Goal: Check status: Check status

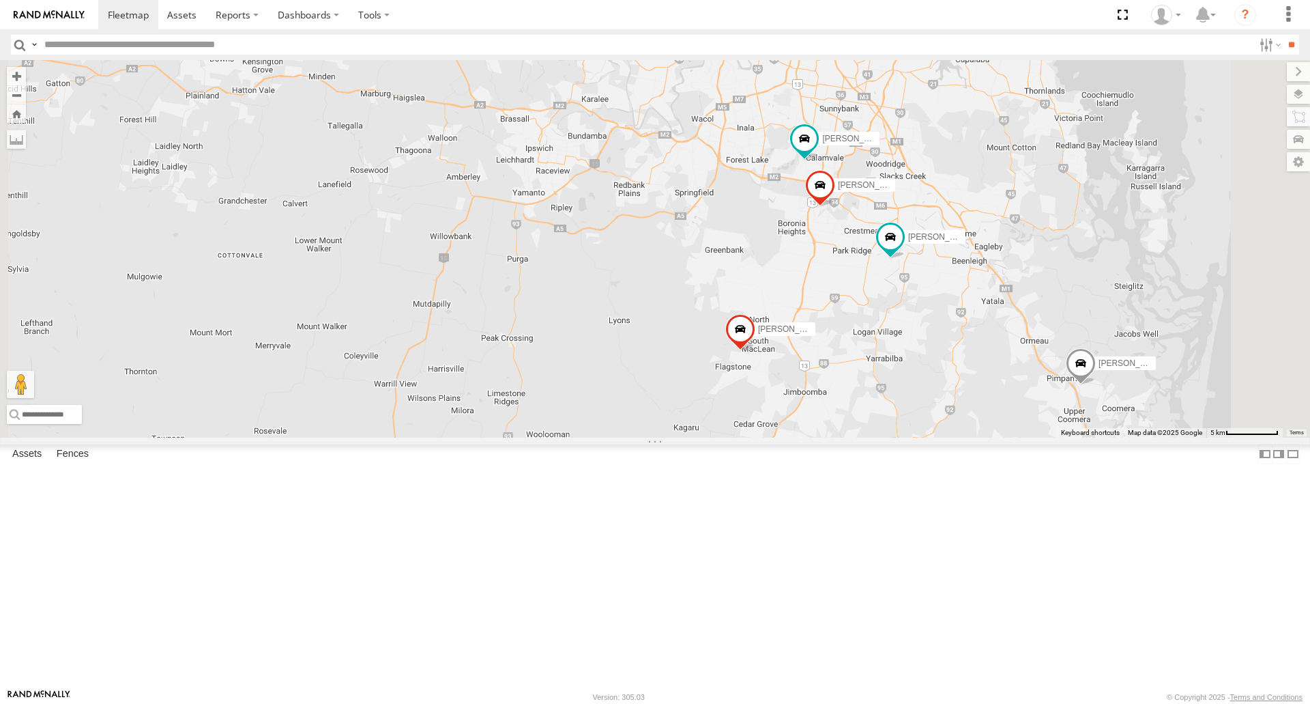
click at [614, 42] on span at bounding box center [602, 29] width 25 height 25
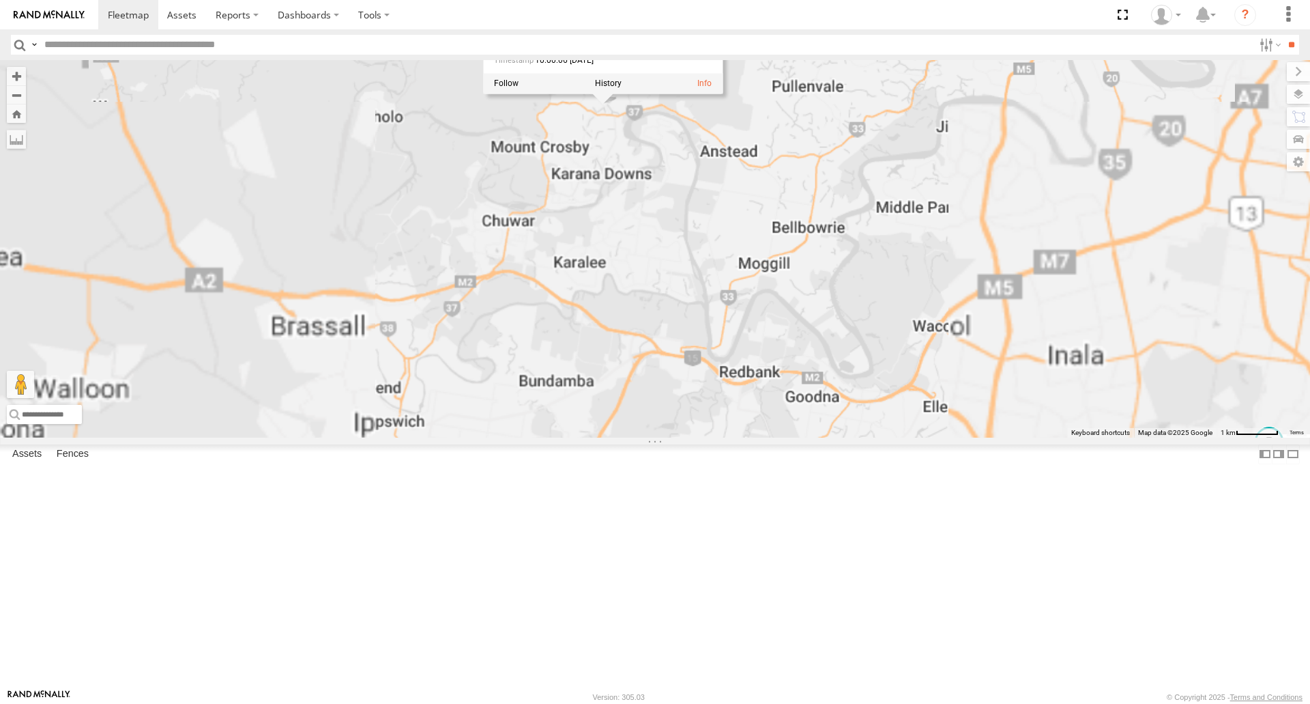
drag, startPoint x: 771, startPoint y: 200, endPoint x: 751, endPoint y: 285, distance: 87.4
click at [749, 290] on div "[PERSON_NAME] B - Corolla [PERSON_NAME] - 347FB3 [PERSON_NAME] - 348FB3 [PERSON…" at bounding box center [655, 248] width 1310 height 377
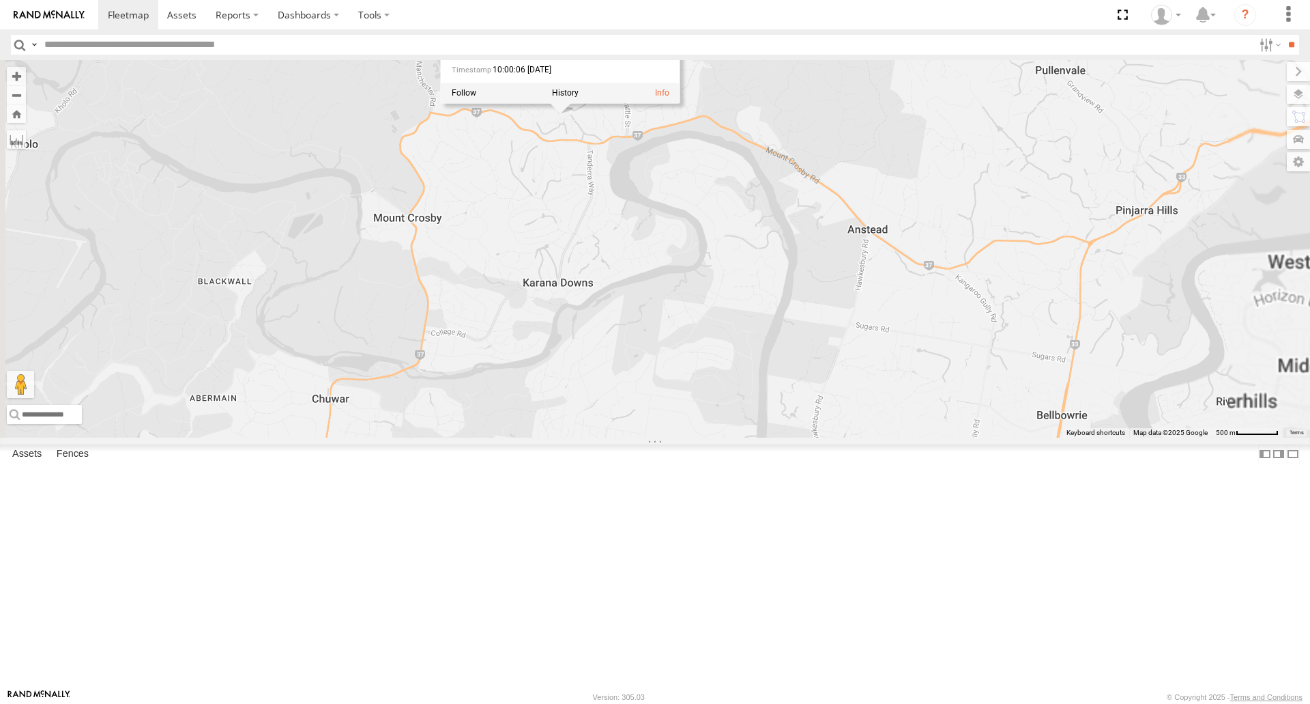
drag, startPoint x: 756, startPoint y: 247, endPoint x: 742, endPoint y: 311, distance: 65.1
click at [742, 311] on div "[PERSON_NAME] B - Corolla [PERSON_NAME] - 347FB3 [PERSON_NAME] - 348FB3 [PERSON…" at bounding box center [655, 248] width 1310 height 377
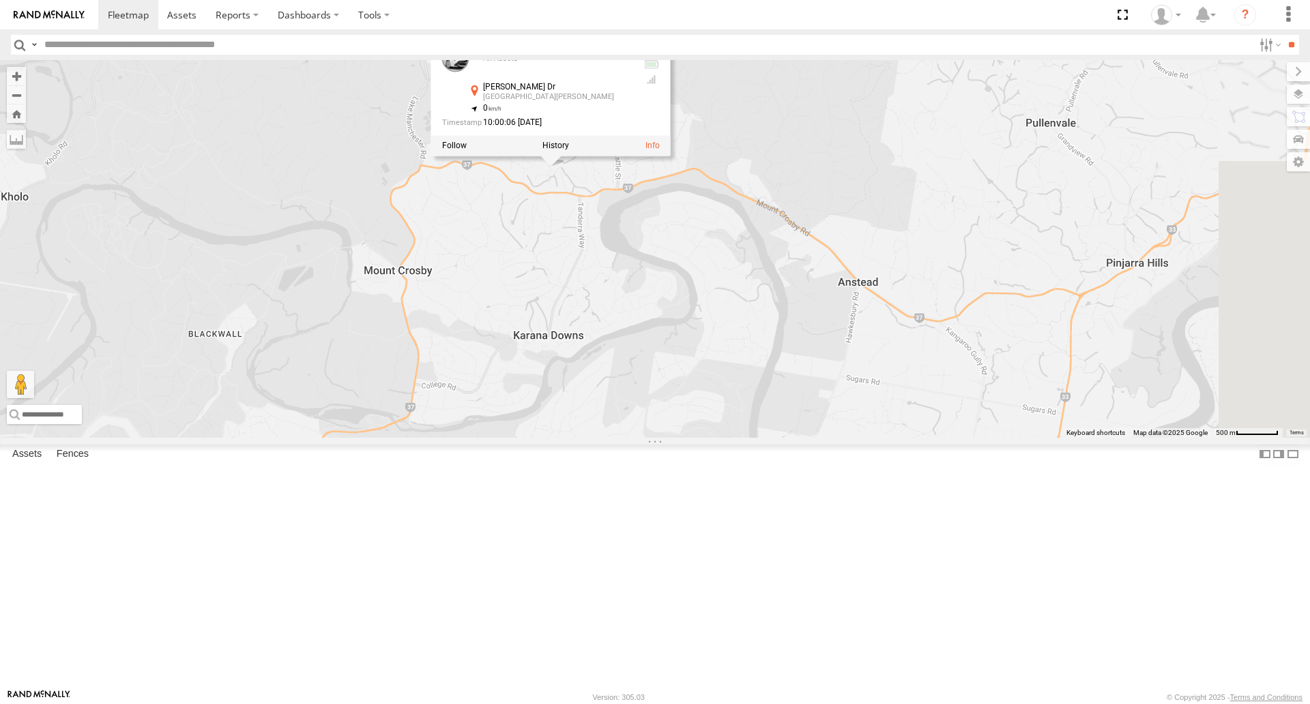
click at [742, 311] on div "[PERSON_NAME] B - Corolla [PERSON_NAME] - 347FB3 [PERSON_NAME] - 348FB3 [PERSON…" at bounding box center [655, 248] width 1310 height 377
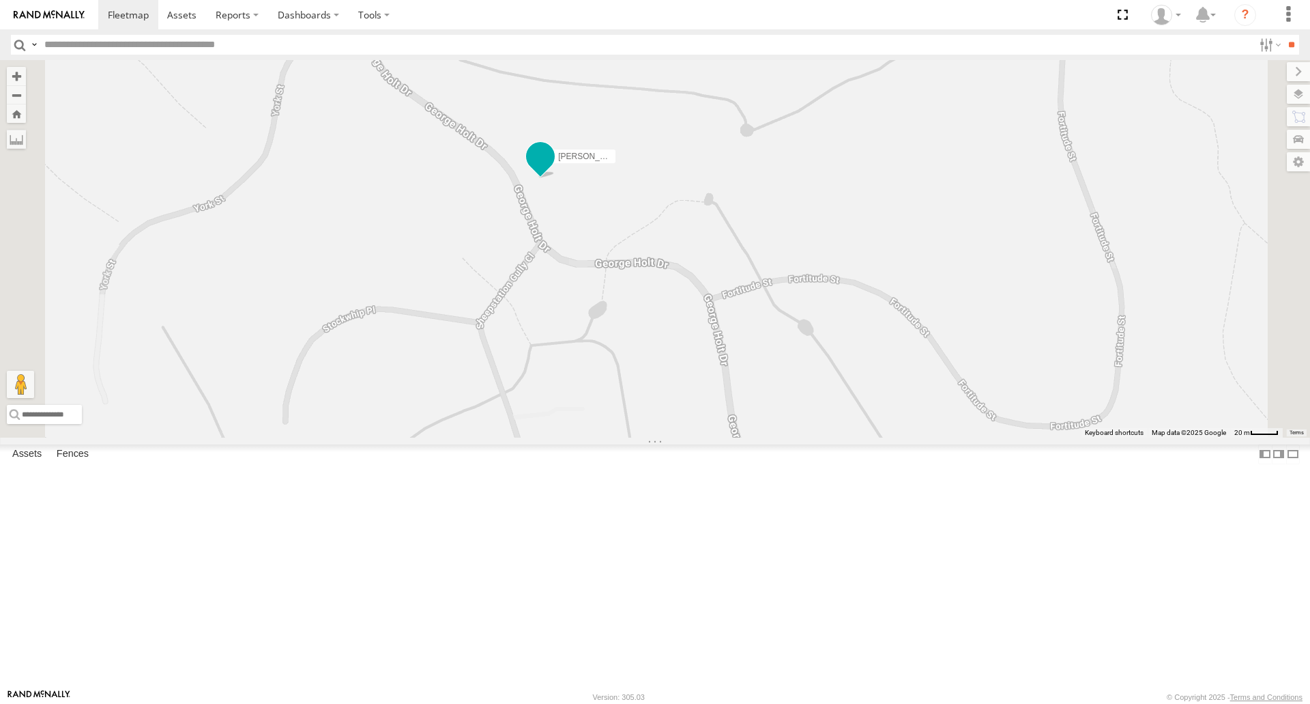
click at [553, 169] on span at bounding box center [540, 157] width 25 height 25
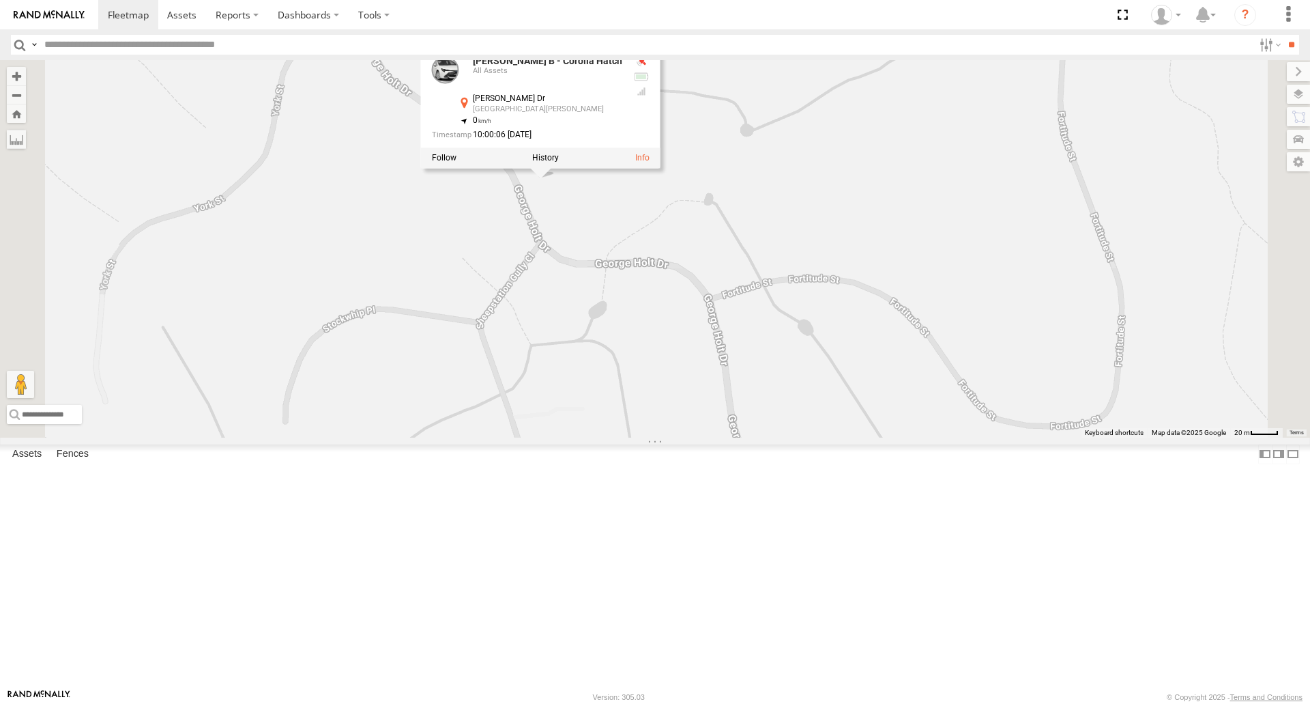
click at [661, 169] on div "[PERSON_NAME] B - Corolla Hatch All Assets [PERSON_NAME] Dr [PERSON_NAME] -27.5…" at bounding box center [541, 107] width 240 height 123
click at [702, 319] on div "[PERSON_NAME] B - Corolla [PERSON_NAME] - 347FB3 [PERSON_NAME] - 348FB3 [PERSON…" at bounding box center [655, 248] width 1310 height 377
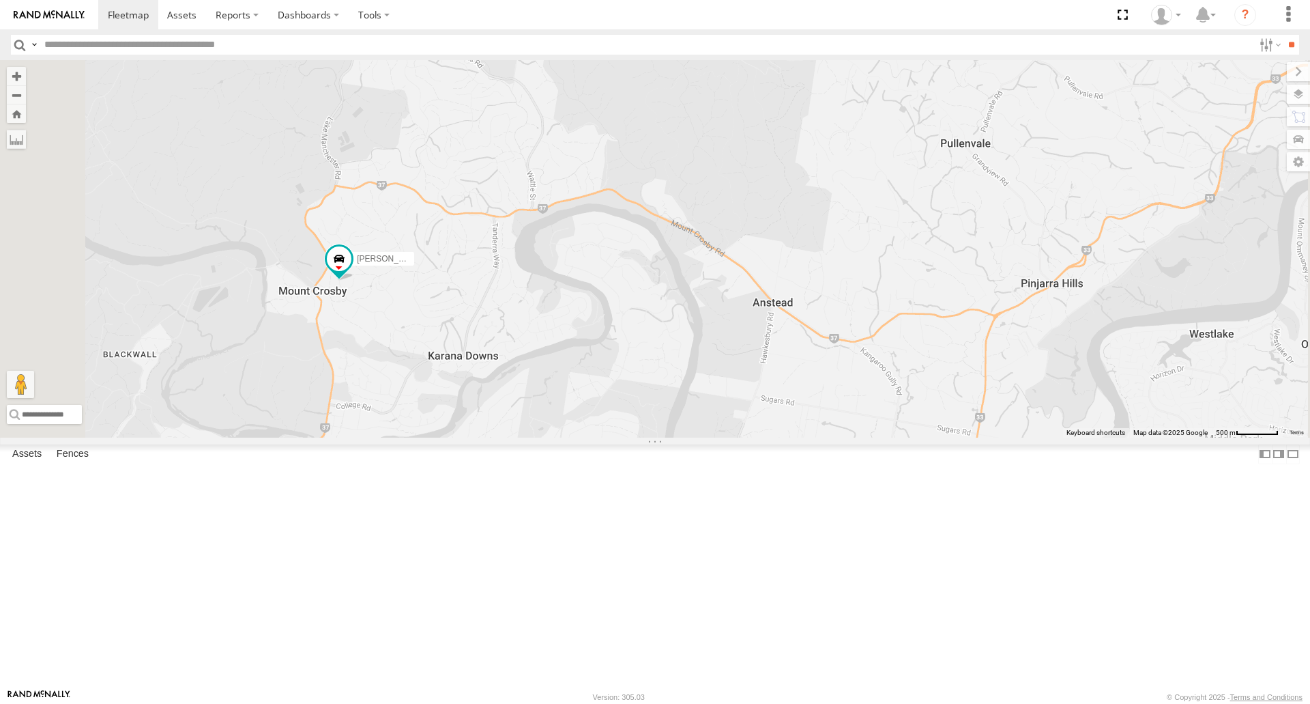
drag, startPoint x: 701, startPoint y: 298, endPoint x: 696, endPoint y: 315, distance: 17.1
click at [696, 315] on div "[PERSON_NAME] B - Corolla Hatch" at bounding box center [655, 248] width 1310 height 377
click at [704, 437] on div "[PERSON_NAME] B - Corolla Hatch" at bounding box center [655, 248] width 1310 height 377
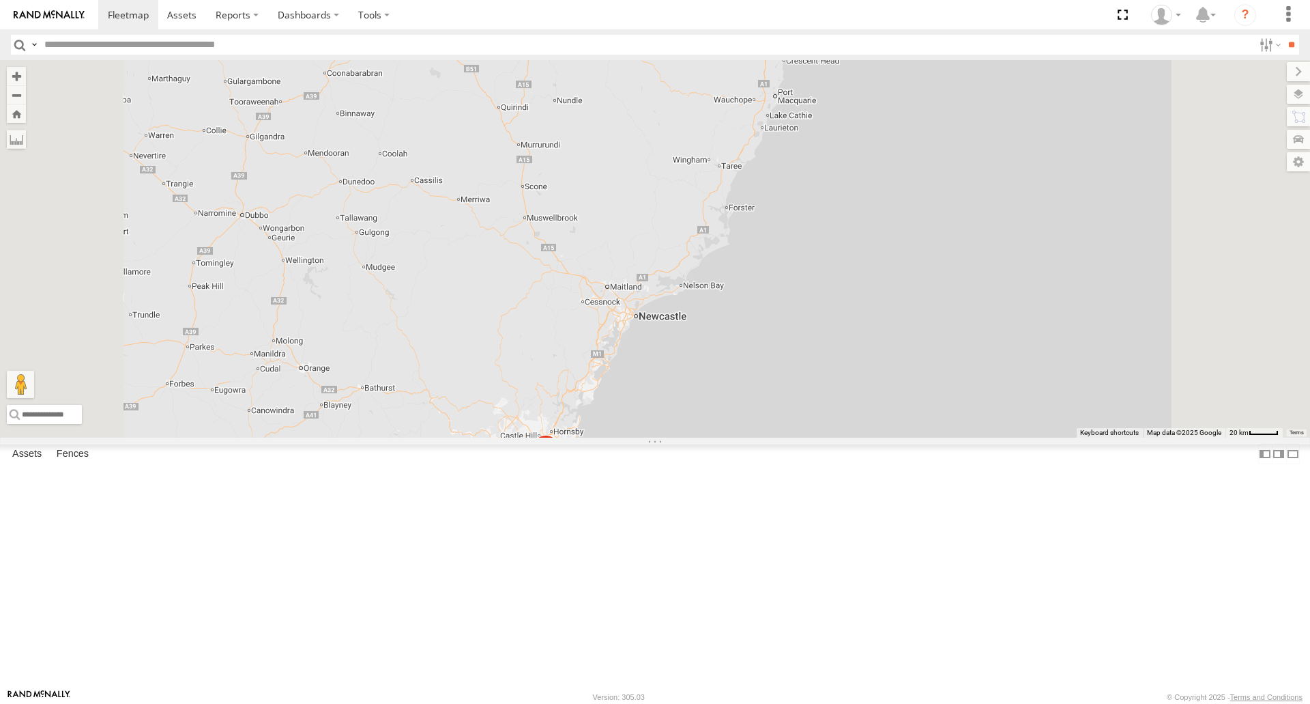
scroll to position [38, 0]
click at [0, 0] on div "[PERSON_NAME] B - Corolla Hatch All Assets" at bounding box center [0, 0] width 0 height 0
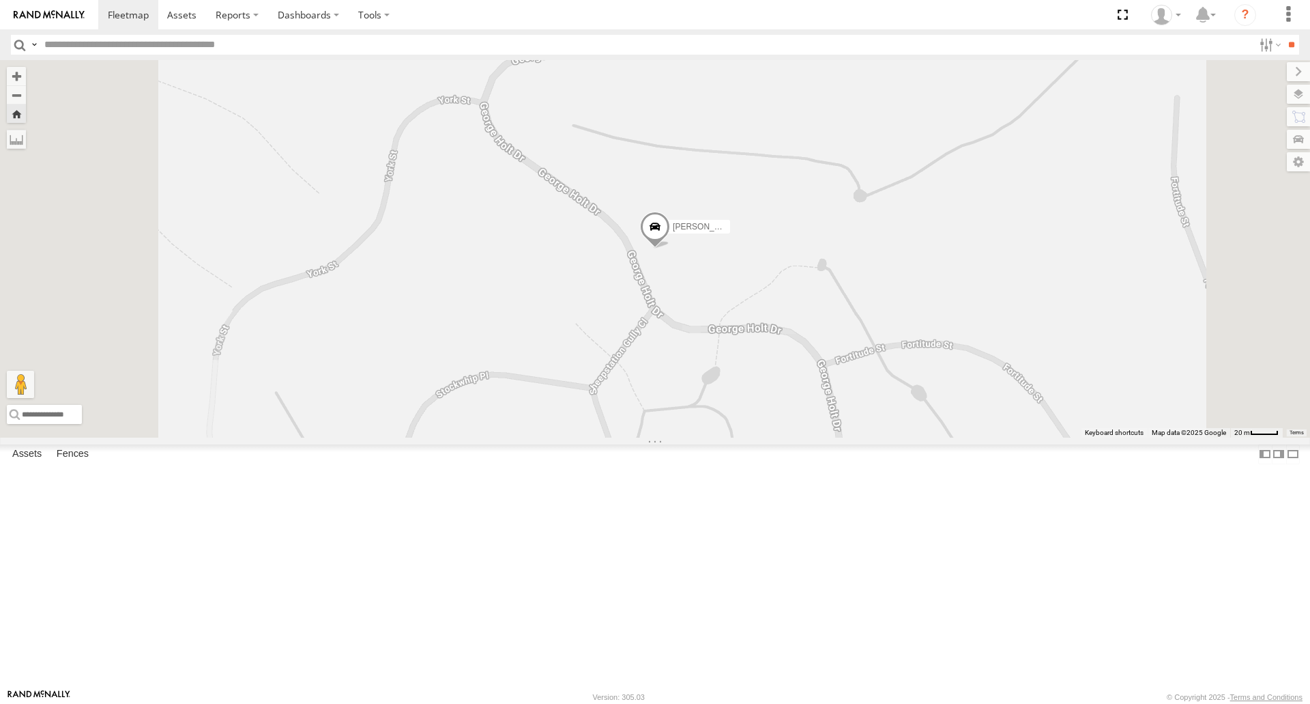
click at [670, 248] on span at bounding box center [655, 230] width 30 height 37
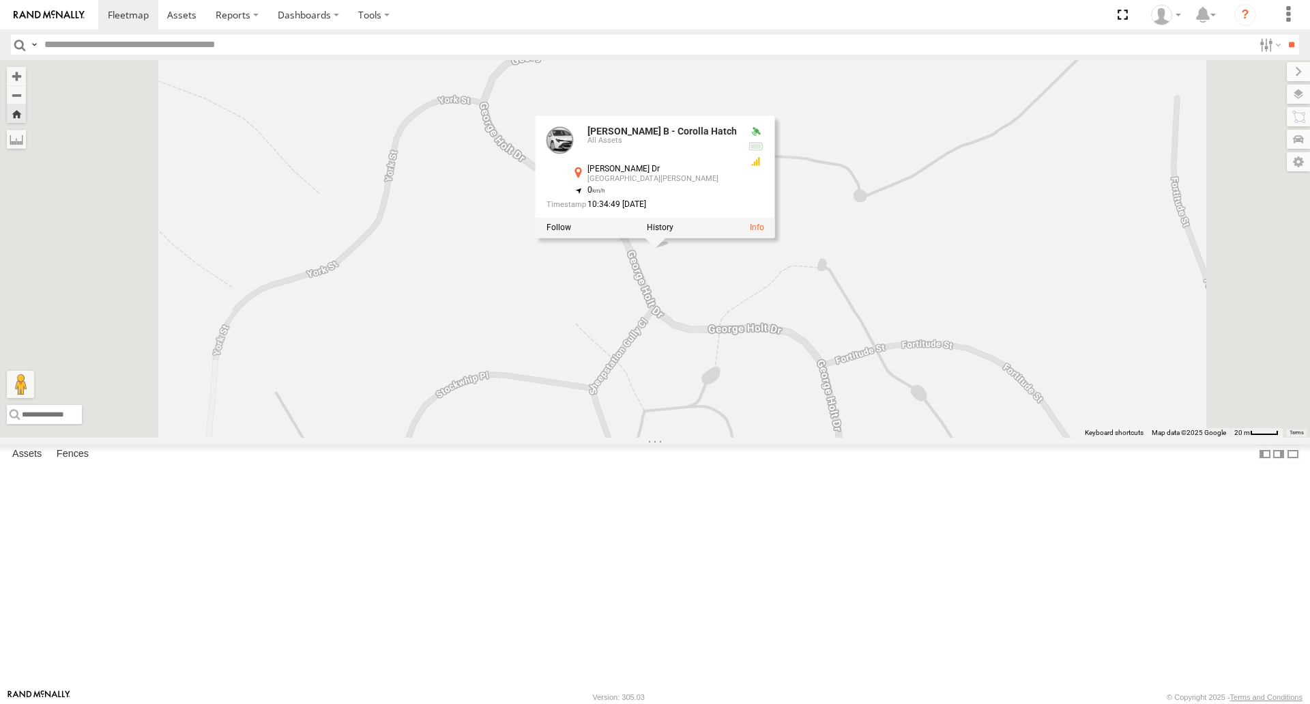
click at [775, 239] on div "[PERSON_NAME] B - Corolla Hatch All Assets [PERSON_NAME] Dr [PERSON_NAME] -27.5…" at bounding box center [656, 177] width 240 height 123
click at [674, 233] on label at bounding box center [660, 228] width 27 height 10
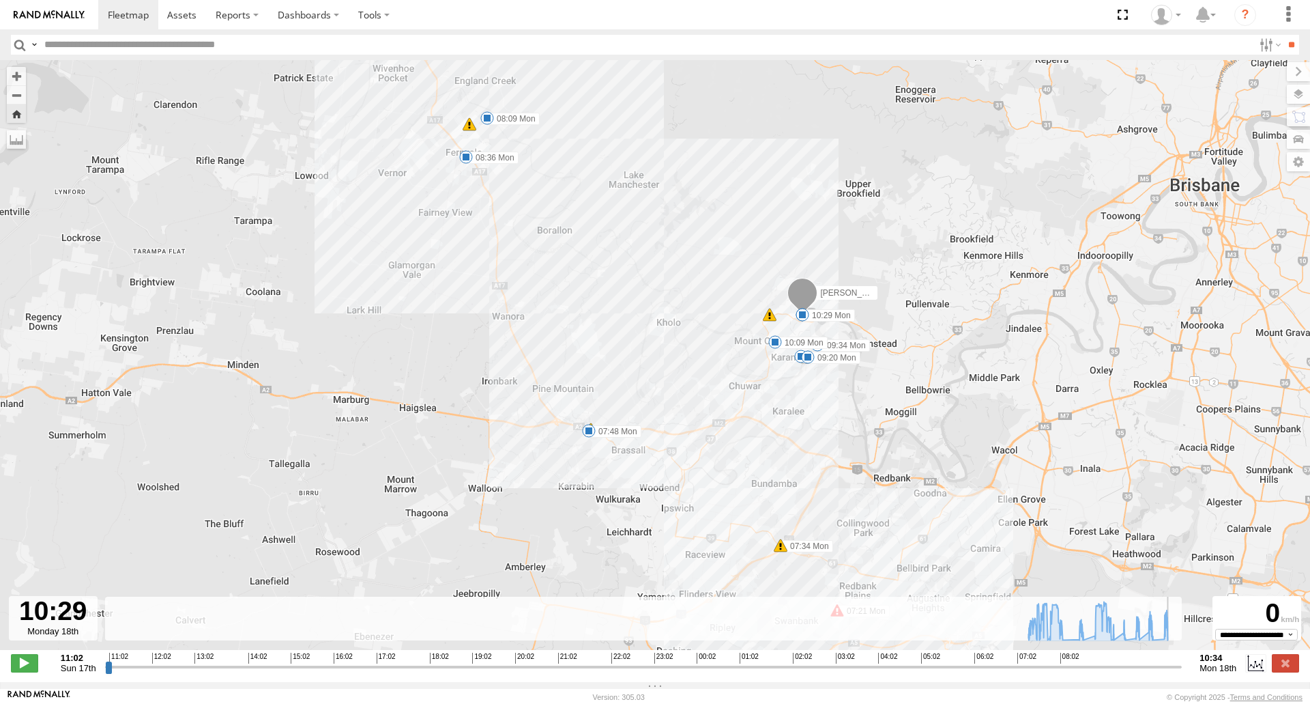
drag, startPoint x: 1132, startPoint y: 674, endPoint x: 1174, endPoint y: 674, distance: 42.3
type input "**********"
click at [1174, 673] on input "range" at bounding box center [644, 666] width 1078 height 13
click at [1296, 665] on label at bounding box center [1285, 663] width 27 height 18
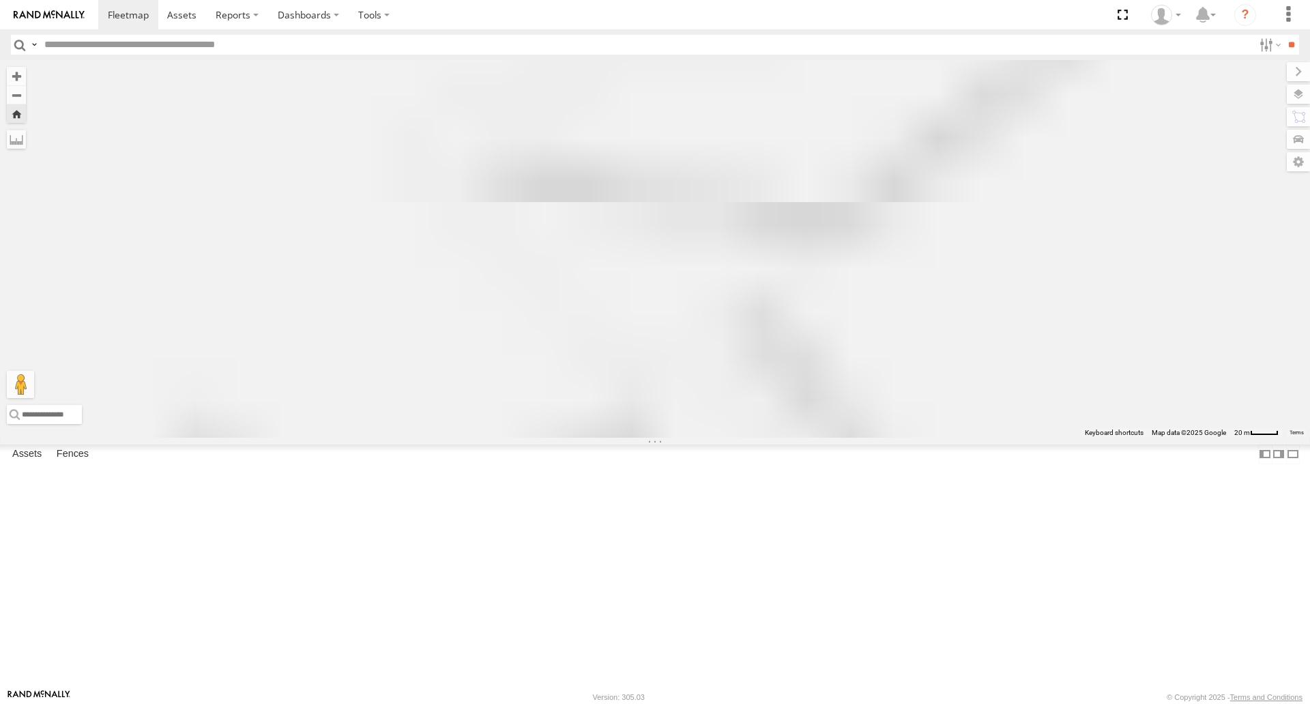
drag, startPoint x: 921, startPoint y: 301, endPoint x: 868, endPoint y: 327, distance: 59.2
click at [868, 327] on div at bounding box center [655, 248] width 1310 height 377
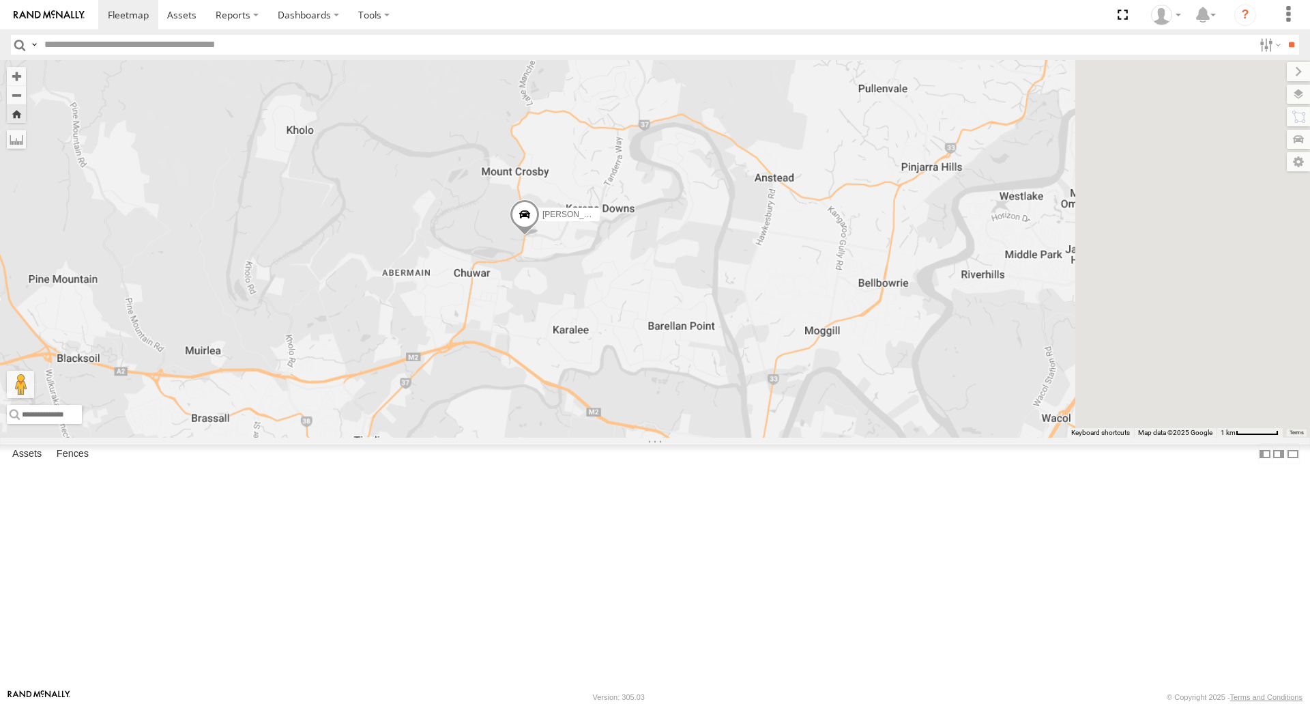
drag, startPoint x: 1091, startPoint y: 443, endPoint x: 890, endPoint y: 345, distance: 224.1
click at [793, 317] on div "[PERSON_NAME] B - Corolla Hatch" at bounding box center [655, 248] width 1310 height 377
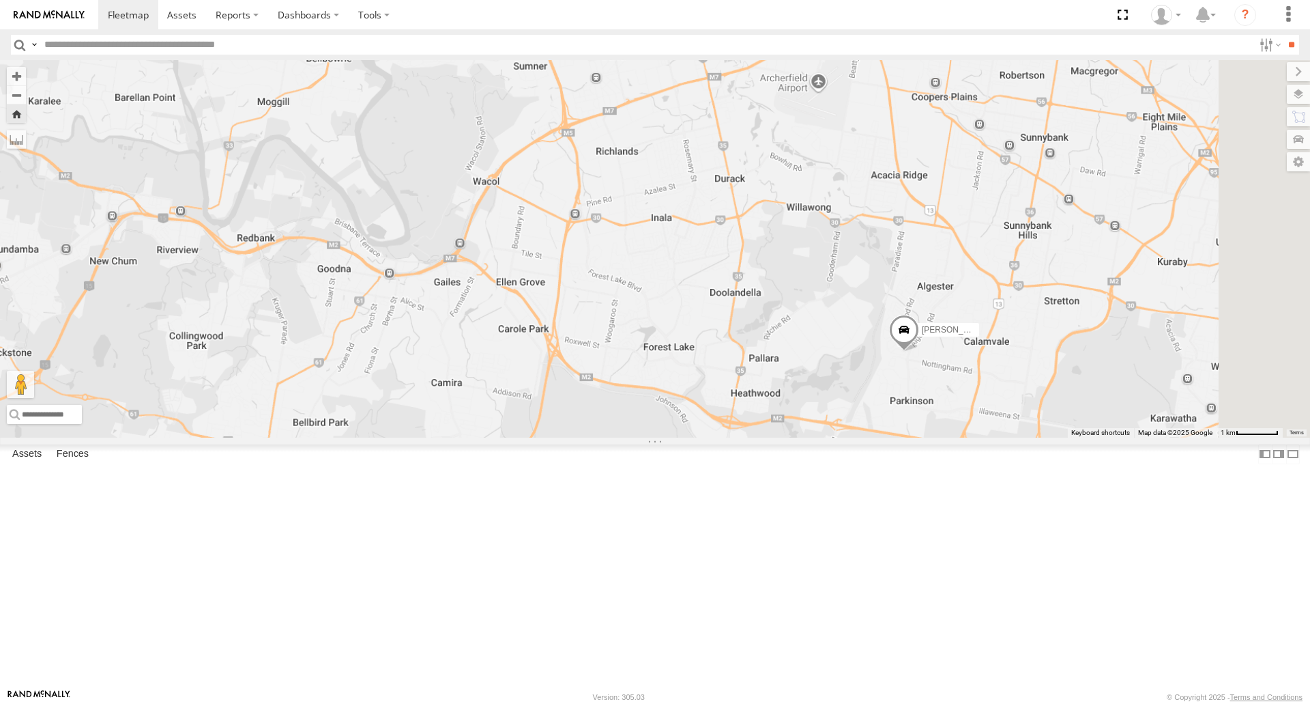
drag, startPoint x: 968, startPoint y: 369, endPoint x: 915, endPoint y: 358, distance: 53.7
click at [915, 358] on div "[PERSON_NAME] B - Corolla [PERSON_NAME] 019IP4 - Hilux [PERSON_NAME]" at bounding box center [655, 248] width 1310 height 377
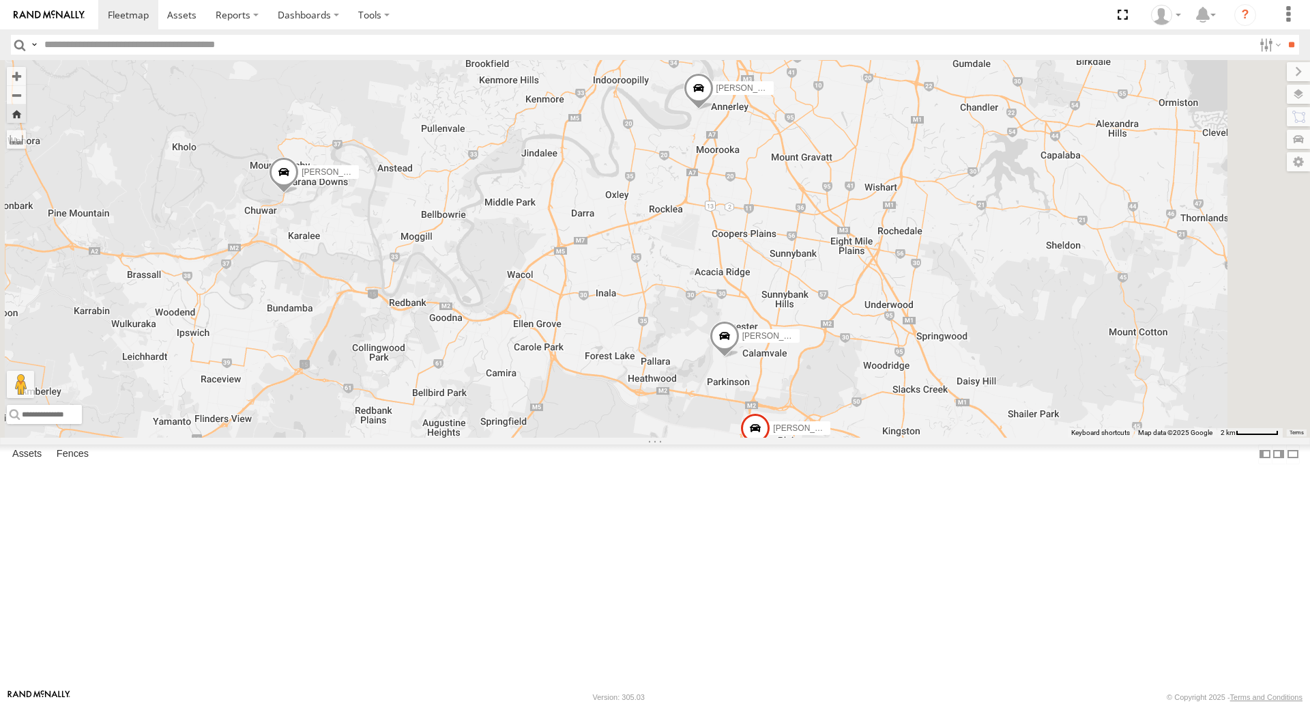
drag, startPoint x: 931, startPoint y: 325, endPoint x: 871, endPoint y: 420, distance: 112.9
click at [872, 420] on div "[PERSON_NAME] B - Corolla [PERSON_NAME] - 348FB3 Spare - 350FB3 [PERSON_NAME] -…" at bounding box center [655, 248] width 1310 height 377
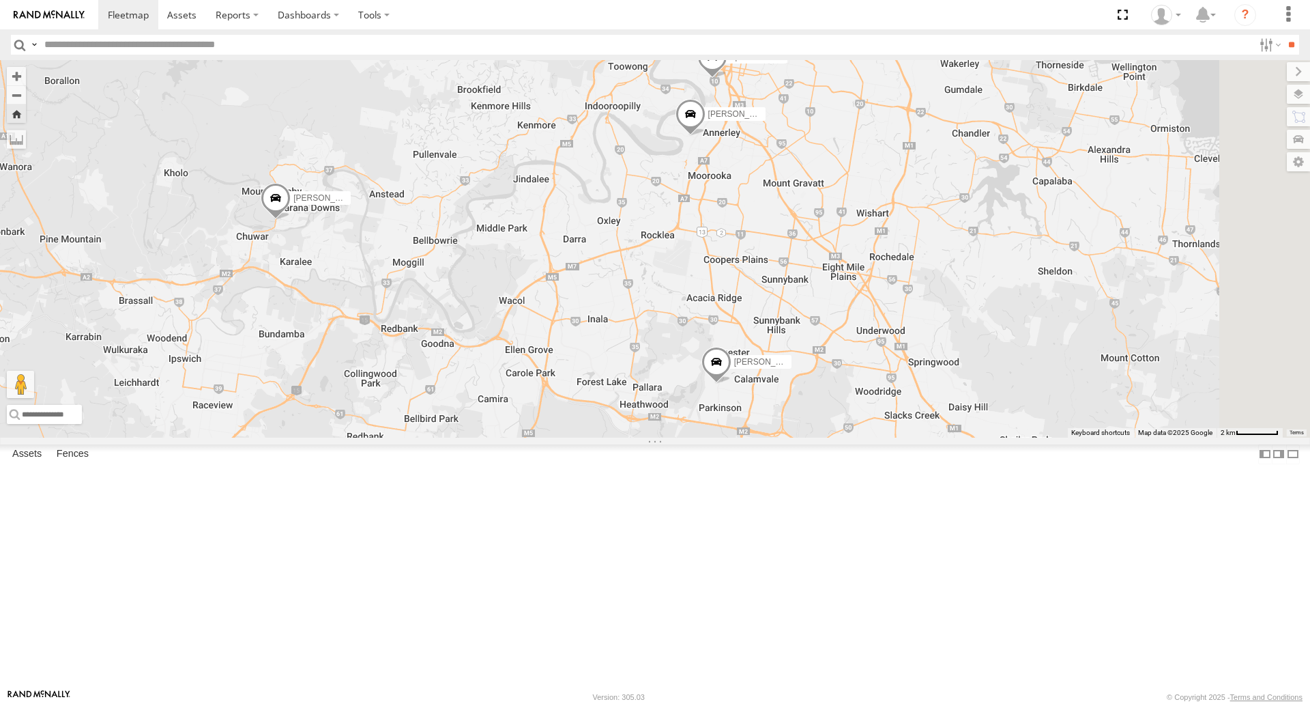
click at [706, 137] on span at bounding box center [691, 118] width 30 height 37
drag, startPoint x: 429, startPoint y: 388, endPoint x: 433, endPoint y: 379, distance: 10.1
click at [433, 379] on div "[PERSON_NAME] B - Corolla [PERSON_NAME] - 347FB3 Jack - 348FB3 Spare - 350FB3 […" at bounding box center [655, 248] width 1310 height 377
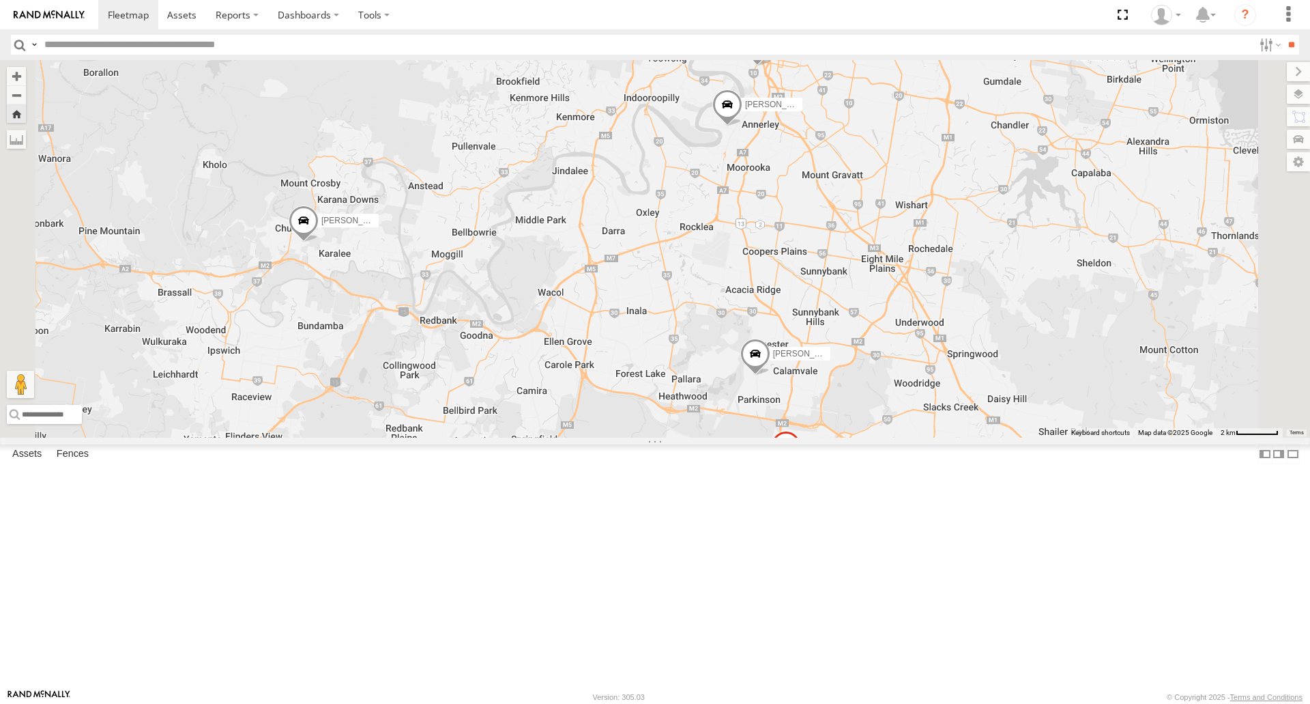
drag, startPoint x: 471, startPoint y: 382, endPoint x: 483, endPoint y: 384, distance: 11.8
click at [483, 384] on div "[PERSON_NAME] B - Corolla [PERSON_NAME] - 347FB3 Jack - 348FB3 Spare - 350FB3 […" at bounding box center [655, 248] width 1310 height 377
